Goal: Transaction & Acquisition: Obtain resource

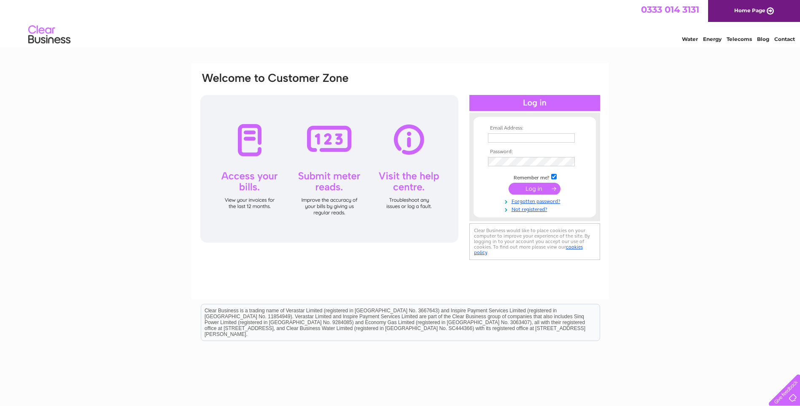
type input "bozmarairdrie@hotmail.com"
click at [540, 187] on input "submit" at bounding box center [535, 189] width 52 height 12
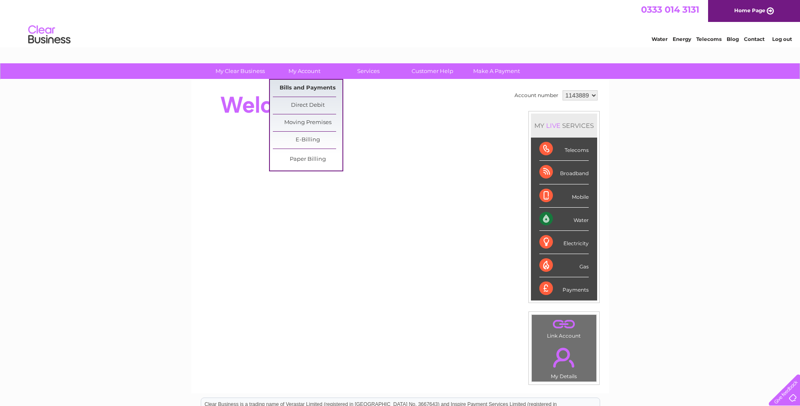
click at [305, 87] on link "Bills and Payments" at bounding box center [308, 88] width 70 height 17
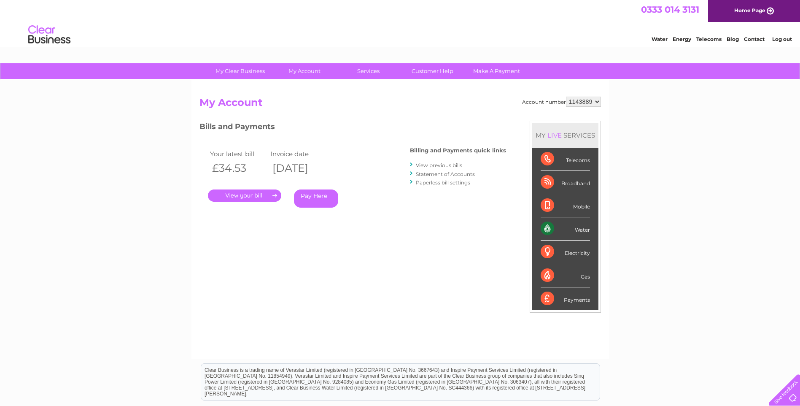
click at [250, 195] on link "." at bounding box center [244, 195] width 73 height 12
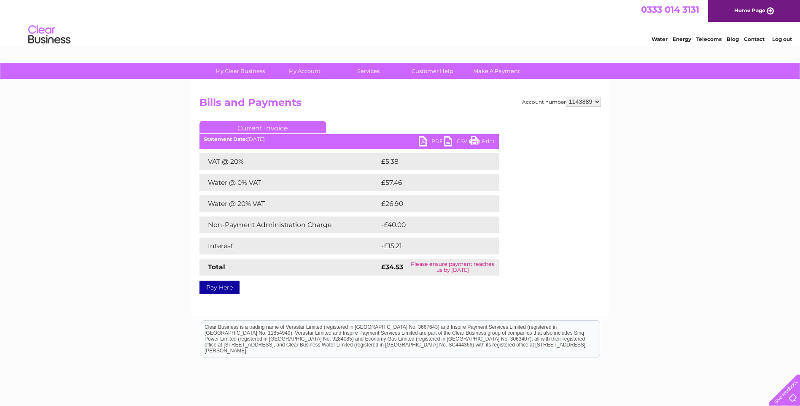
click at [426, 141] on link "PDF" at bounding box center [431, 142] width 25 height 12
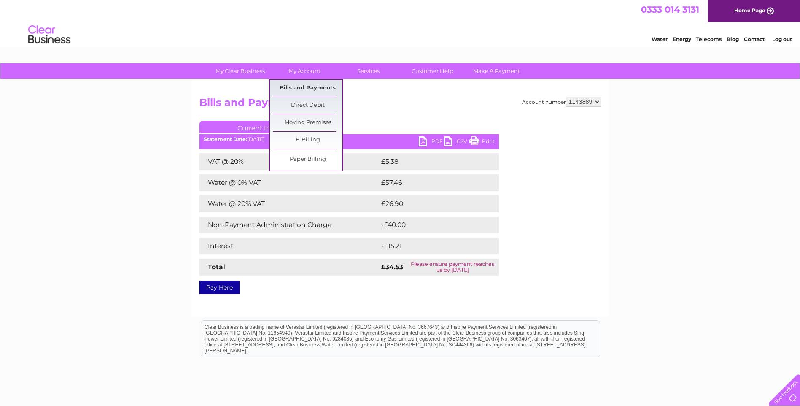
click at [294, 89] on link "Bills and Payments" at bounding box center [308, 88] width 70 height 17
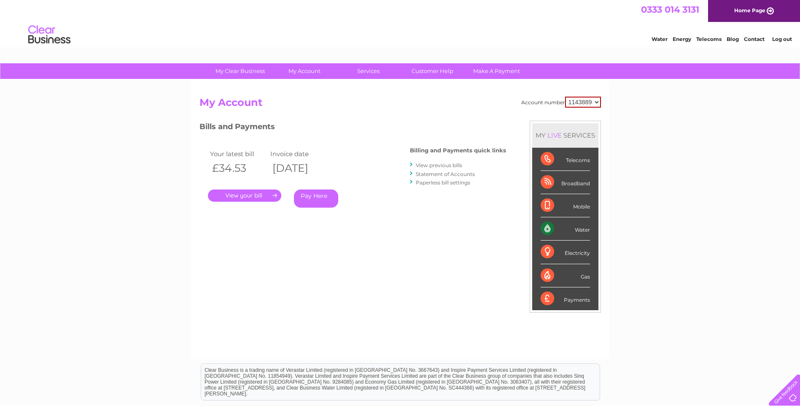
click at [453, 166] on link "View previous bills" at bounding box center [439, 165] width 46 height 6
click at [423, 164] on link "View previous bills" at bounding box center [439, 165] width 46 height 6
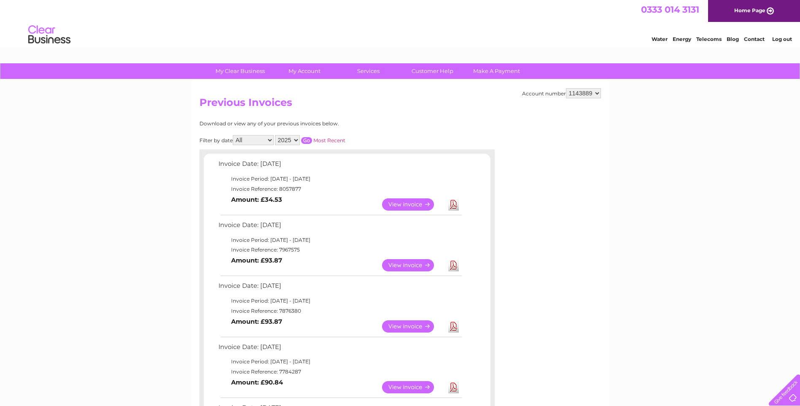
click at [416, 326] on link "View" at bounding box center [413, 326] width 62 height 12
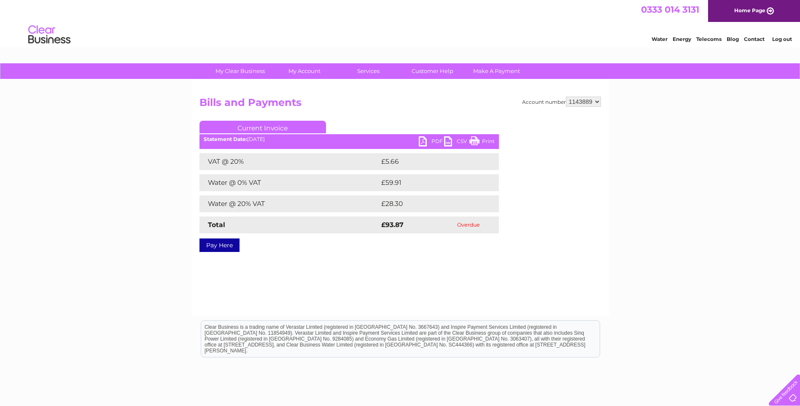
click at [434, 140] on link "PDF" at bounding box center [431, 142] width 25 height 12
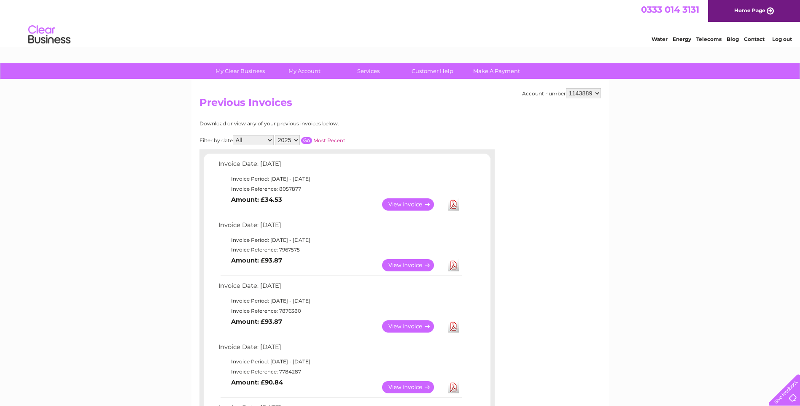
click at [405, 386] on link "View" at bounding box center [413, 387] width 62 height 12
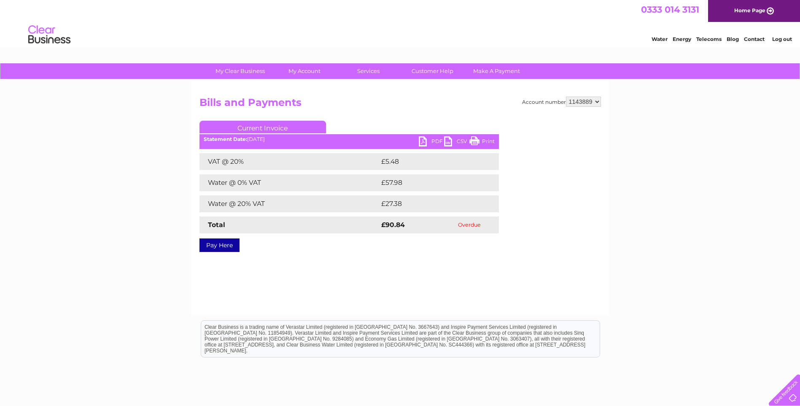
click at [435, 137] on link "PDF" at bounding box center [431, 142] width 25 height 12
